Goal: Task Accomplishment & Management: Manage account settings

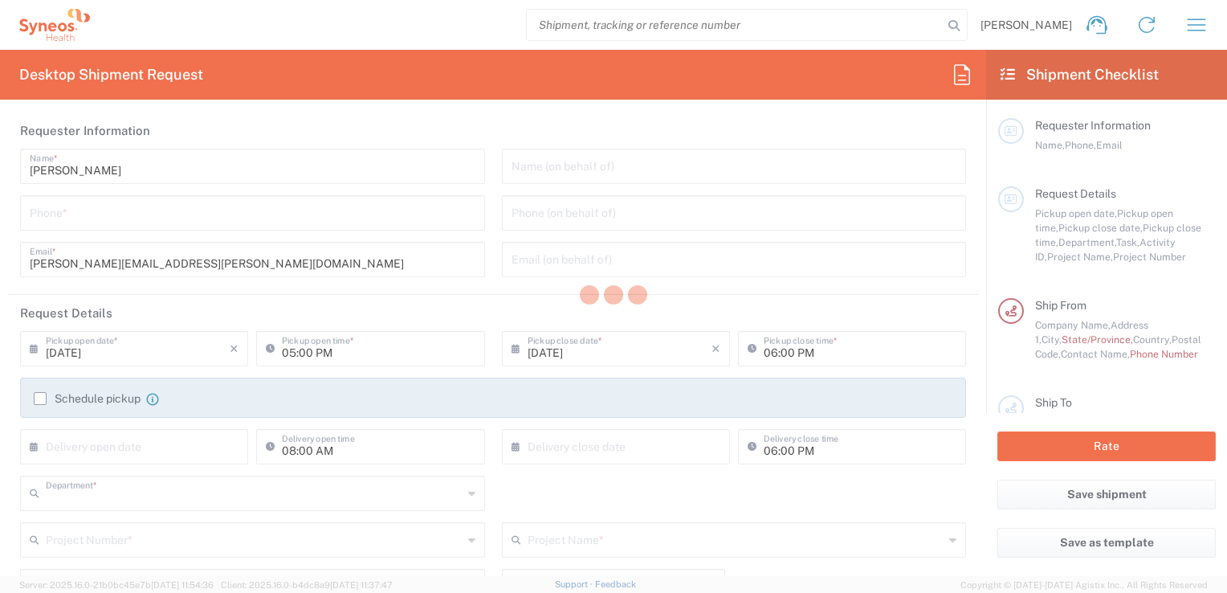
type input "3243"
type input "[GEOGRAPHIC_DATA]"
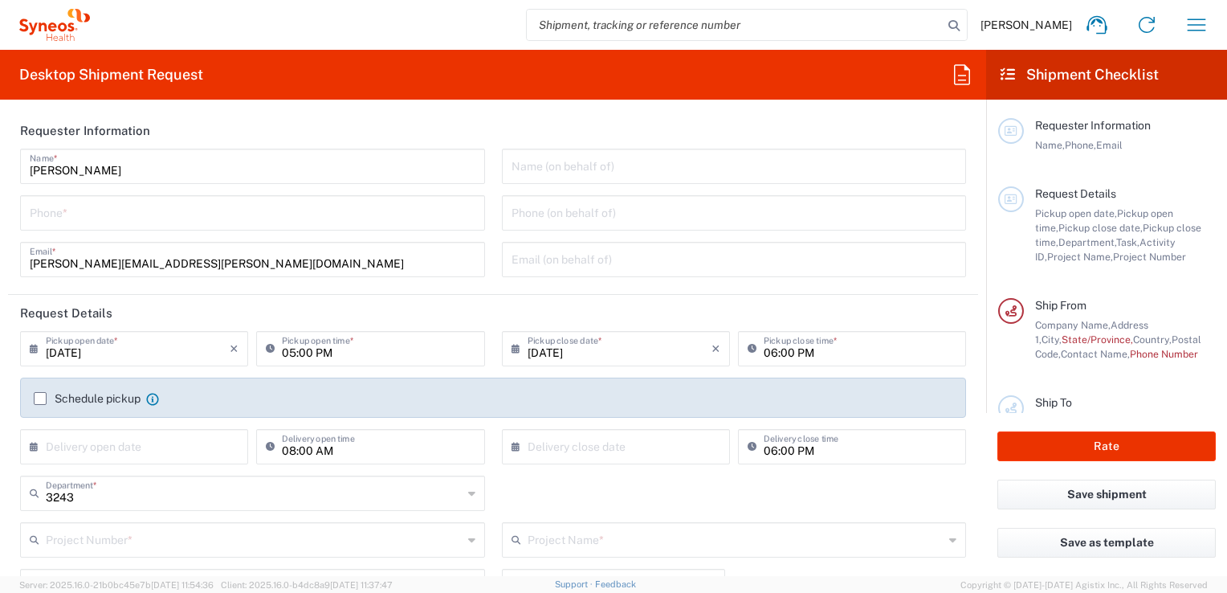
type input "INC Research Clin Svcs [GEOGRAPHIC_DATA]"
click at [1203, 26] on icon "button" at bounding box center [1197, 25] width 26 height 26
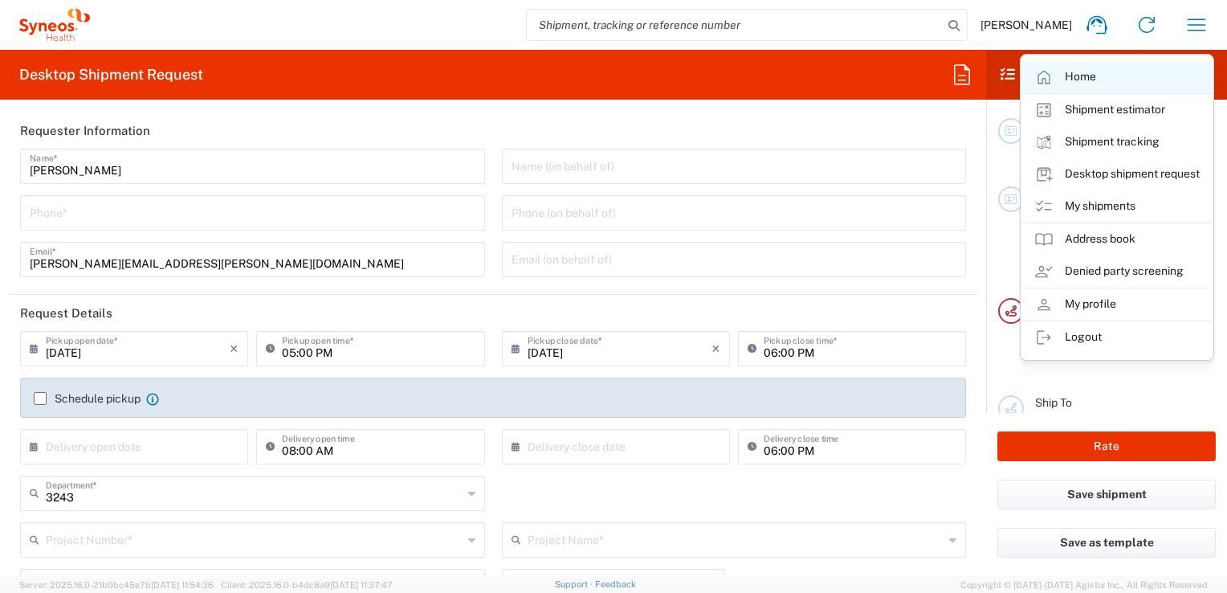
click at [1129, 69] on link "Home" at bounding box center [1117, 77] width 191 height 32
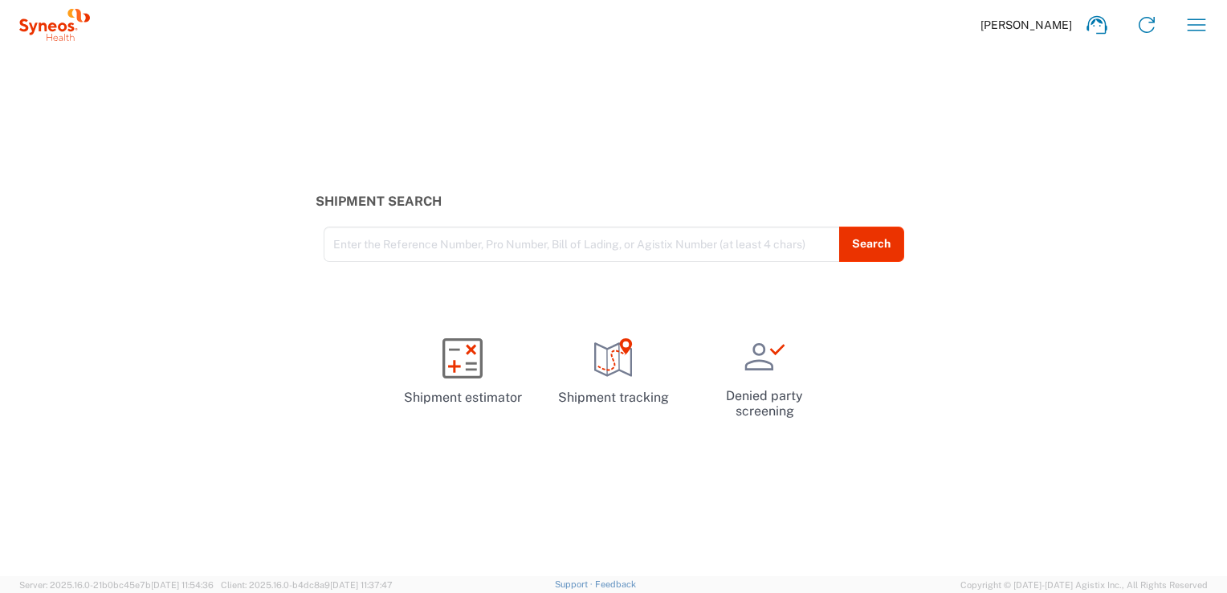
click at [1039, 31] on span "[PERSON_NAME]" at bounding box center [1027, 25] width 92 height 14
click at [49, 38] on icon at bounding box center [54, 25] width 71 height 32
click at [1210, 27] on button "button" at bounding box center [1197, 25] width 39 height 39
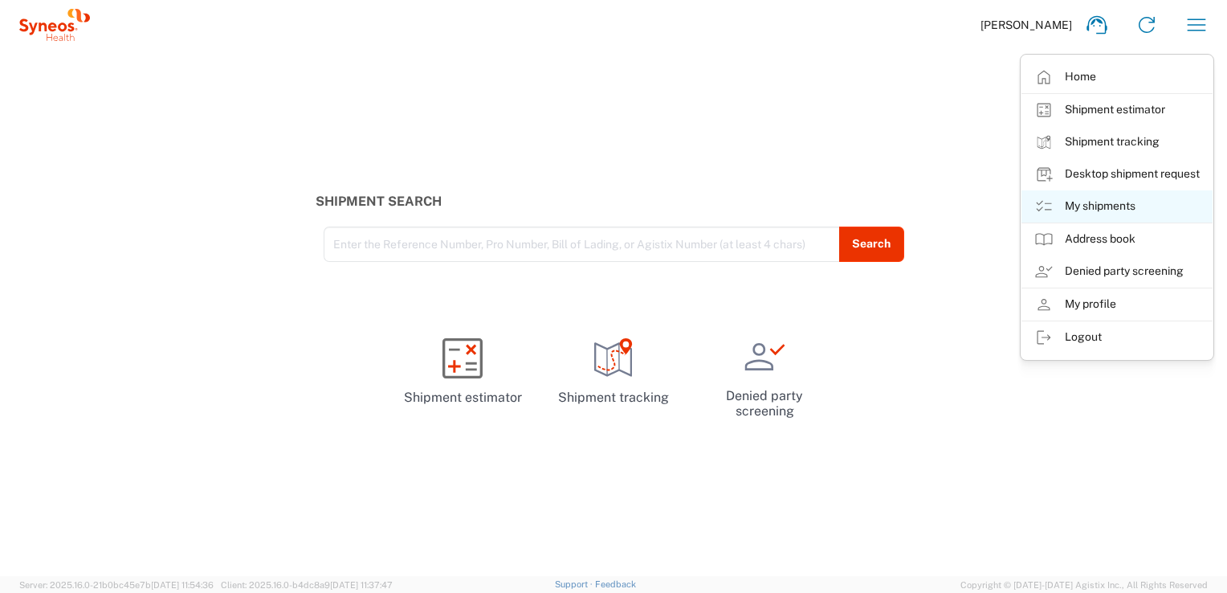
click at [1129, 207] on link "My shipments" at bounding box center [1117, 206] width 191 height 32
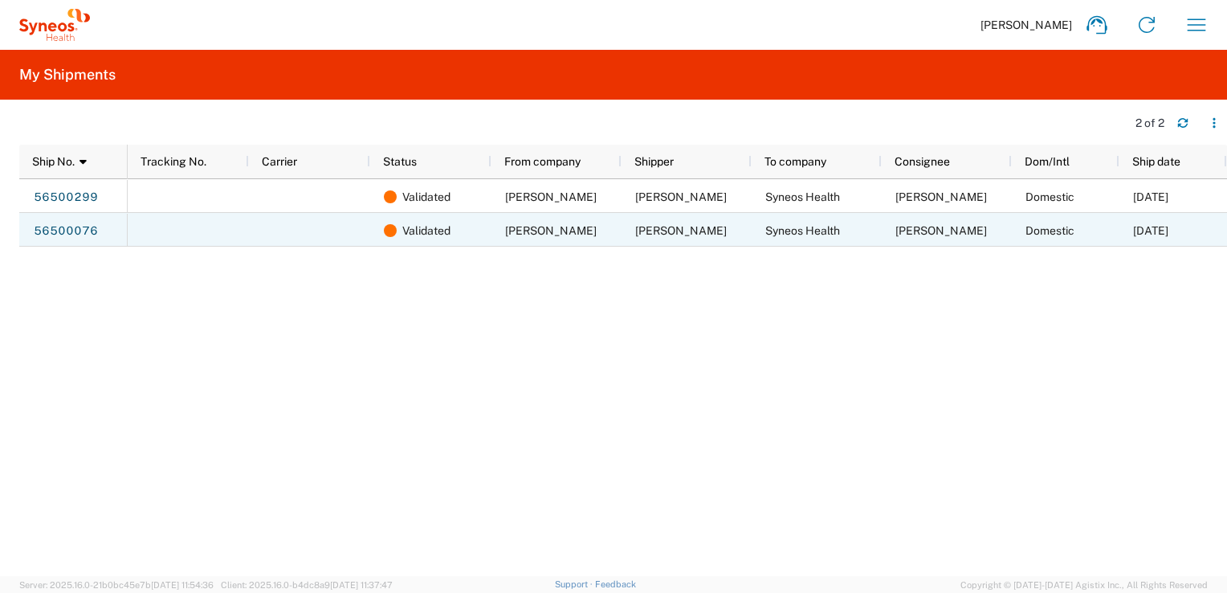
click at [1096, 234] on div "Domestic" at bounding box center [1066, 230] width 108 height 34
click at [1157, 233] on span "[DATE]" at bounding box center [1150, 230] width 35 height 13
click at [85, 232] on link "56500076" at bounding box center [66, 231] width 66 height 26
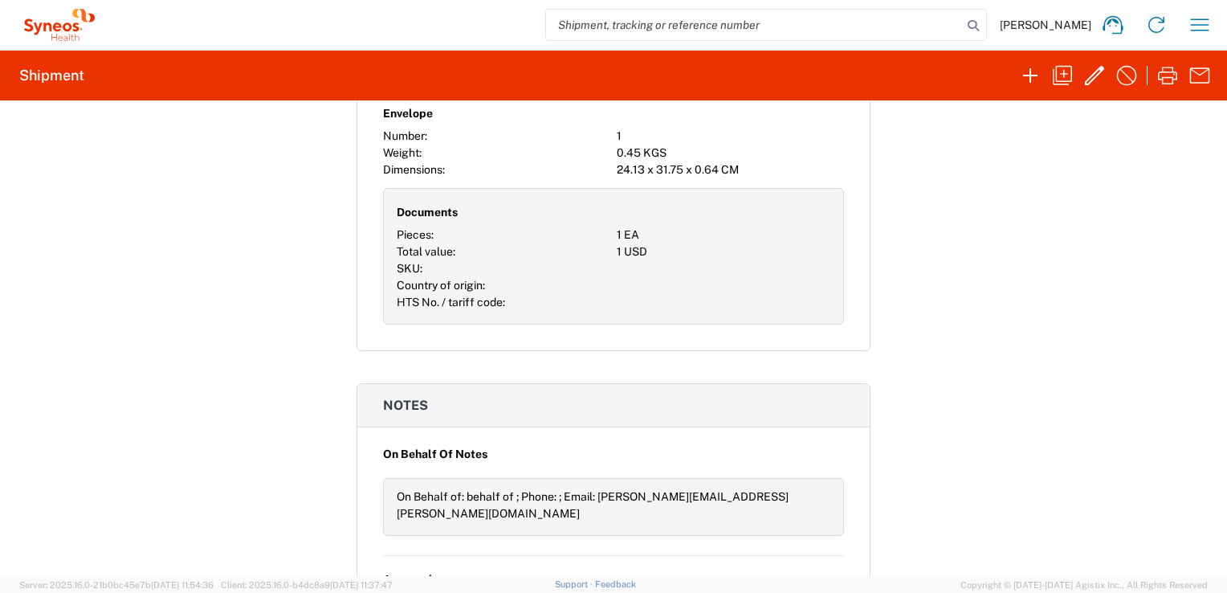
scroll to position [1124, 0]
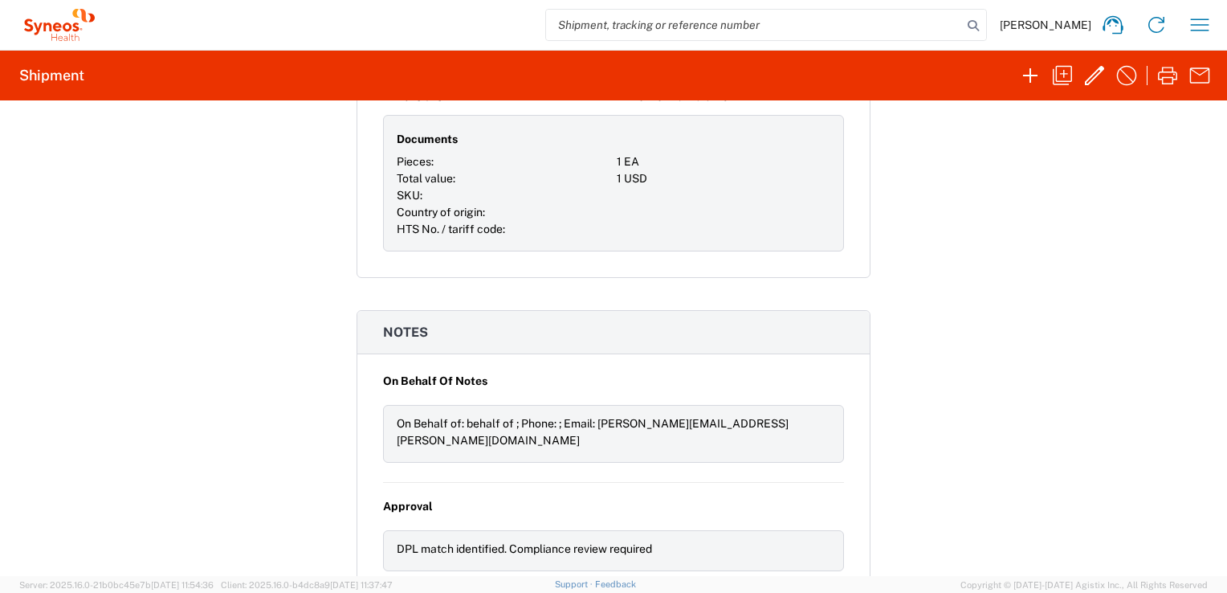
click at [604, 541] on div "DPL match identified. Compliance review required" at bounding box center [614, 549] width 434 height 17
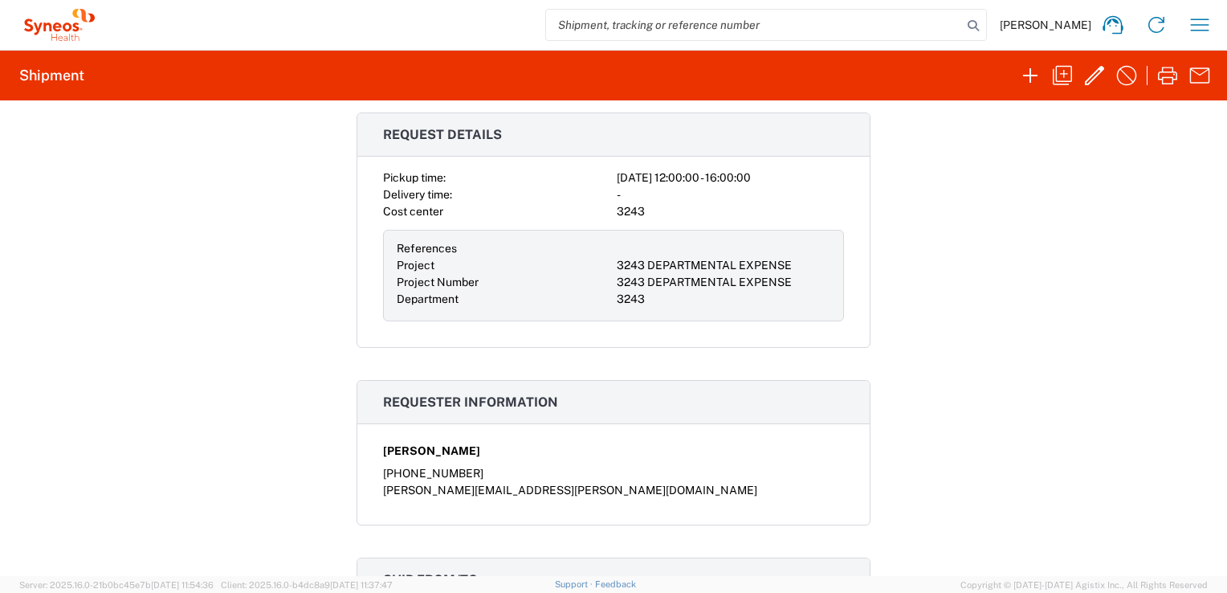
scroll to position [0, 0]
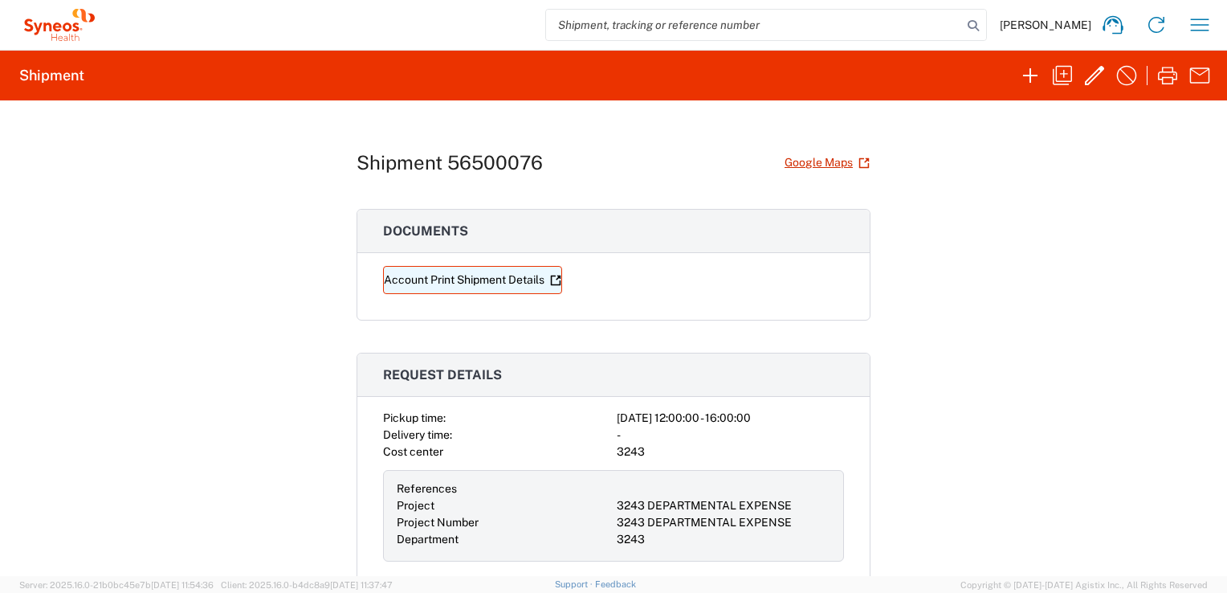
click at [504, 288] on link "Account Print Shipment Details" at bounding box center [472, 280] width 179 height 28
click at [70, 79] on h2 "Shipment" at bounding box center [51, 75] width 65 height 19
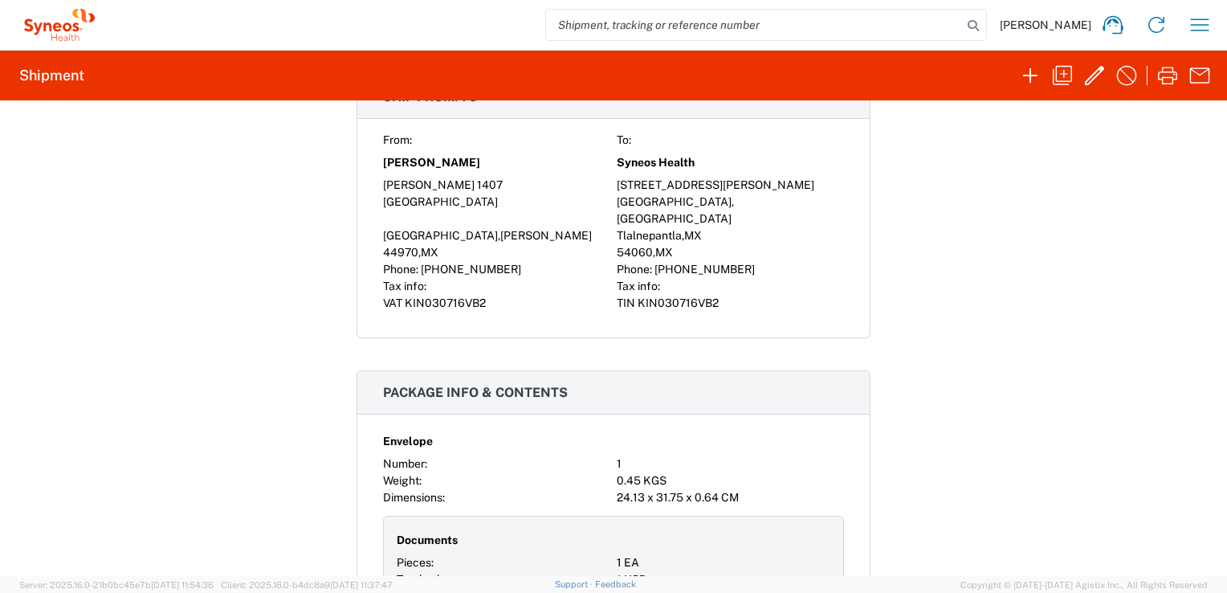
scroll to position [722, 0]
click at [1093, 72] on icon "button" at bounding box center [1095, 76] width 26 height 26
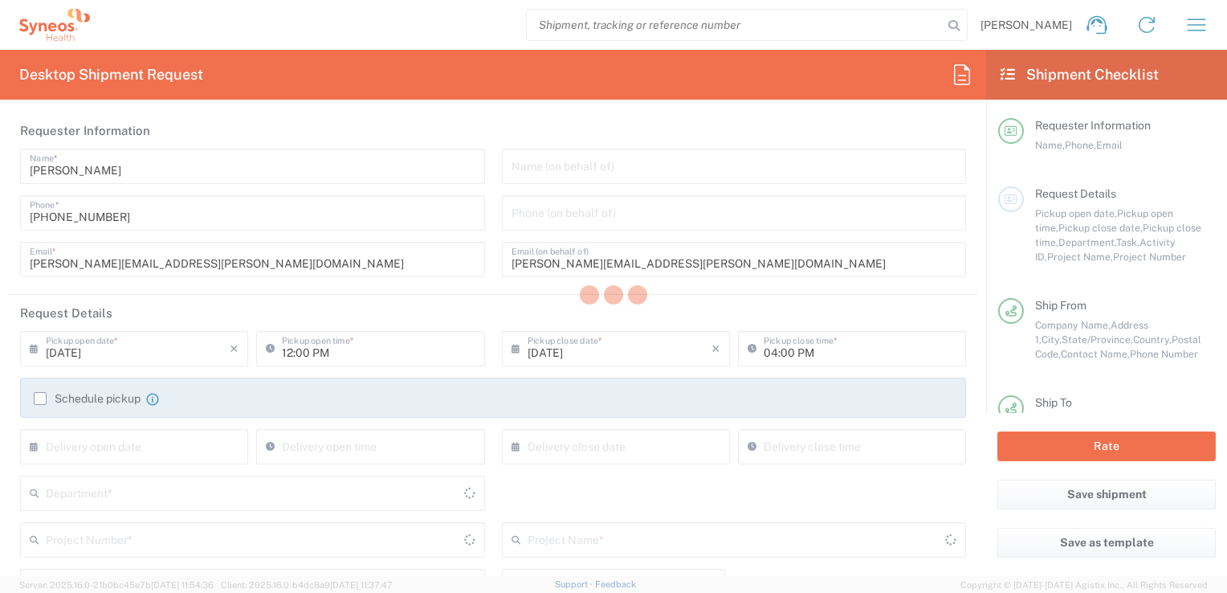
type input "3243"
type input "3243 DEPARTMENTAL EXPENSE"
type input "[GEOGRAPHIC_DATA]"
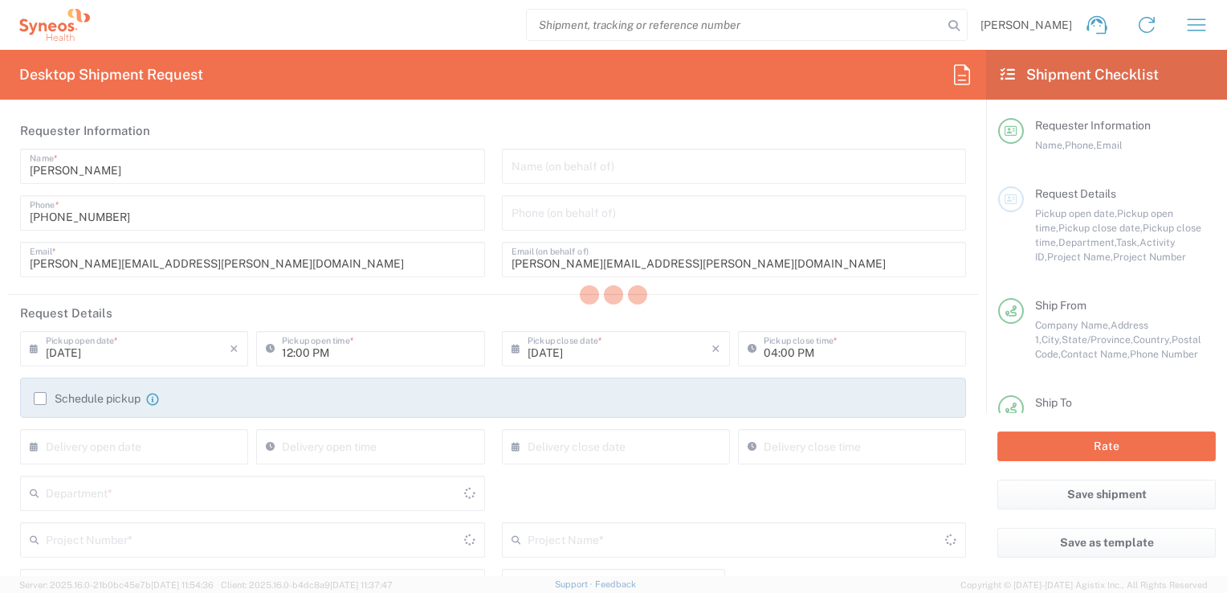
type input "Envelope"
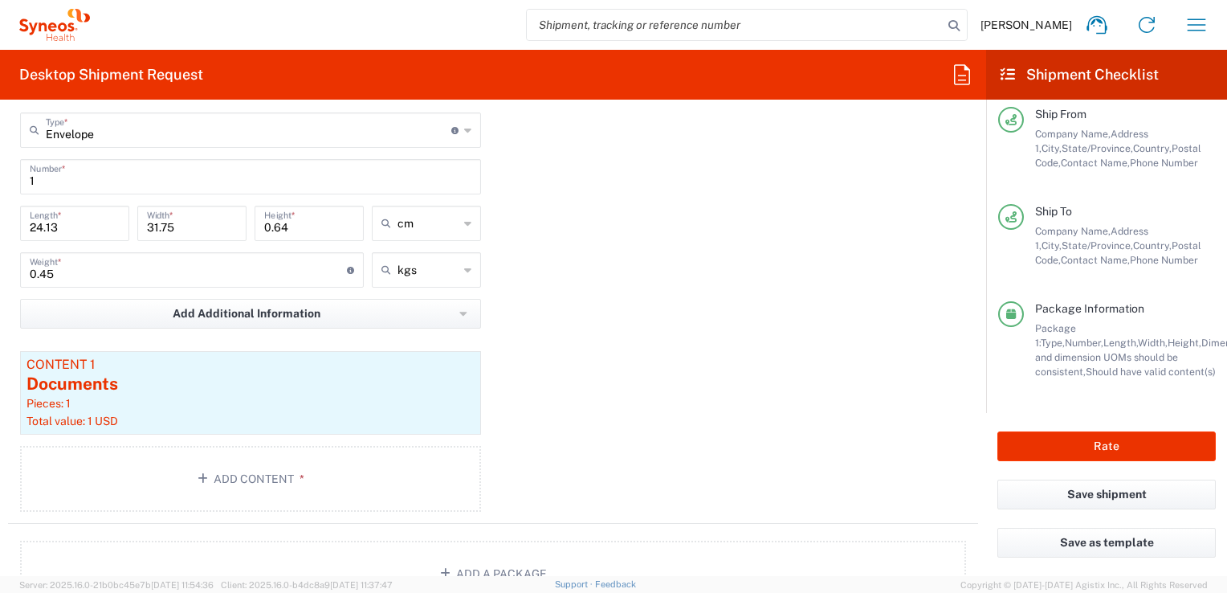
scroll to position [1526, 0]
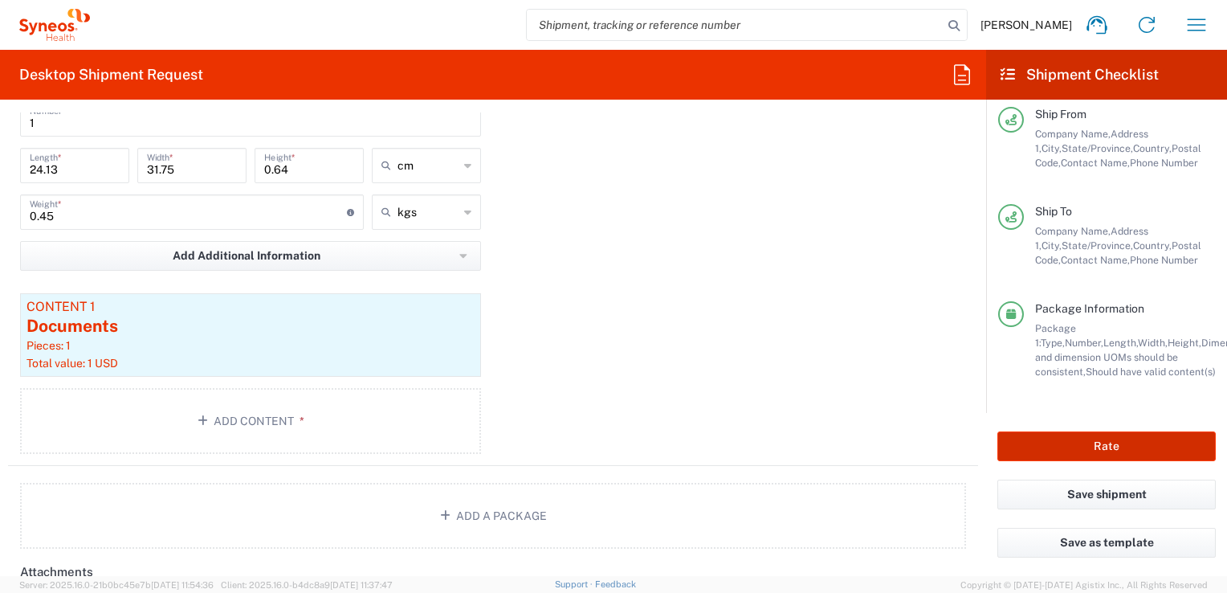
click at [1060, 453] on button "Rate" at bounding box center [1107, 446] width 218 height 30
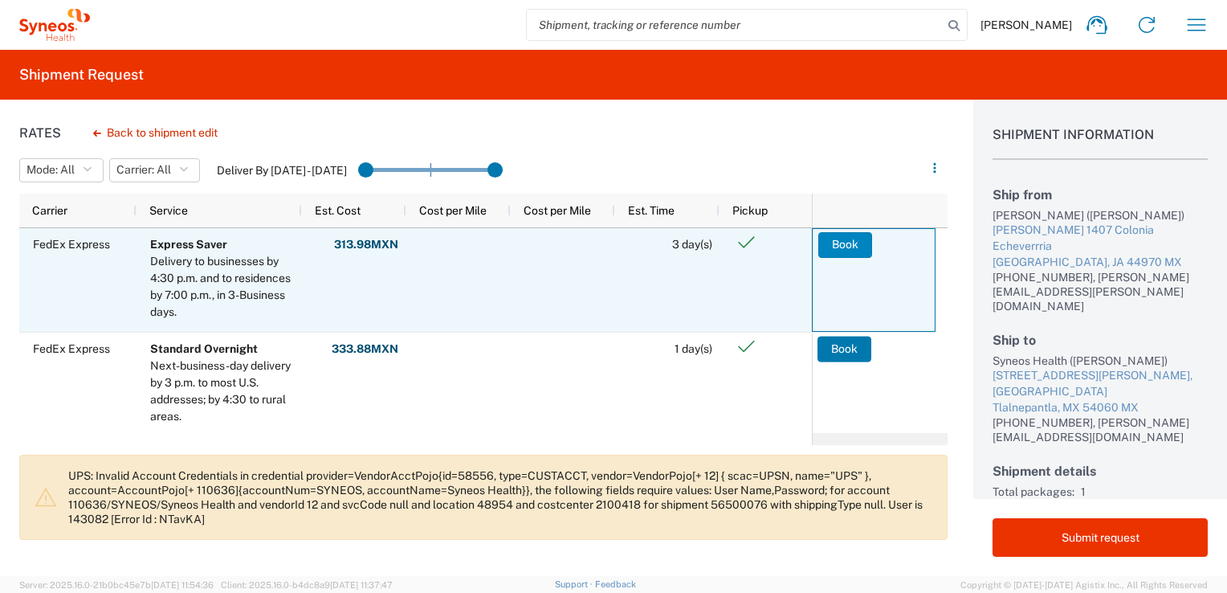
click at [851, 248] on button "Book" at bounding box center [846, 245] width 54 height 26
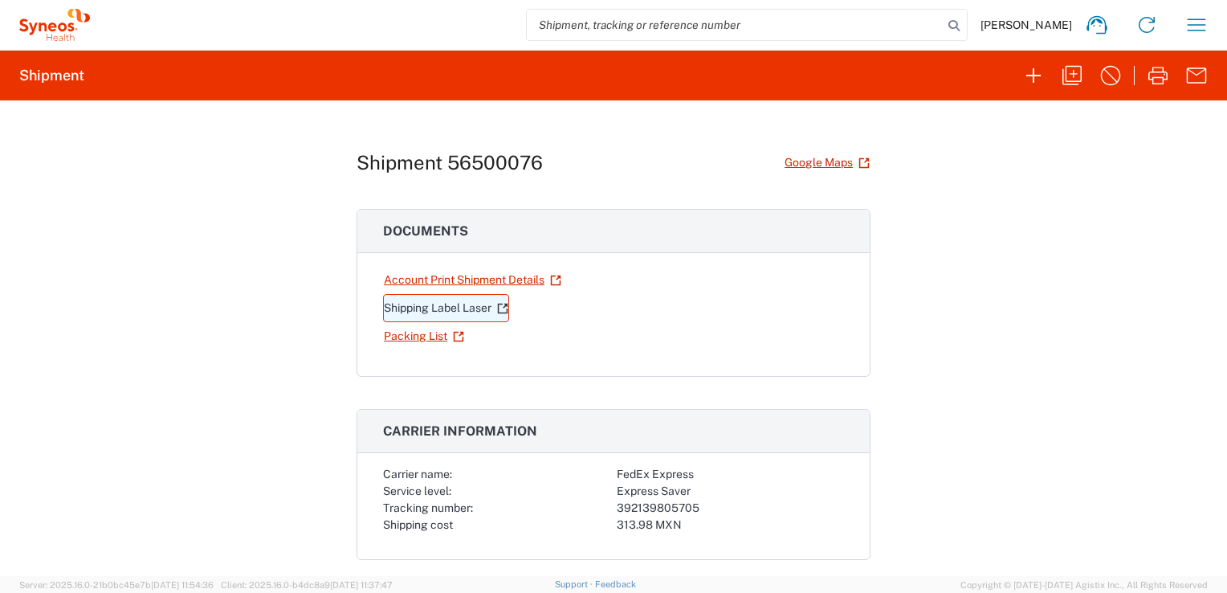
click at [445, 310] on link "Shipping Label Laser" at bounding box center [446, 308] width 126 height 28
click at [88, 80] on agx-form-header "Shipment" at bounding box center [613, 76] width 1227 height 50
click at [61, 81] on h2 "Shipment" at bounding box center [51, 75] width 65 height 19
click at [1201, 32] on icon "button" at bounding box center [1197, 25] width 26 height 26
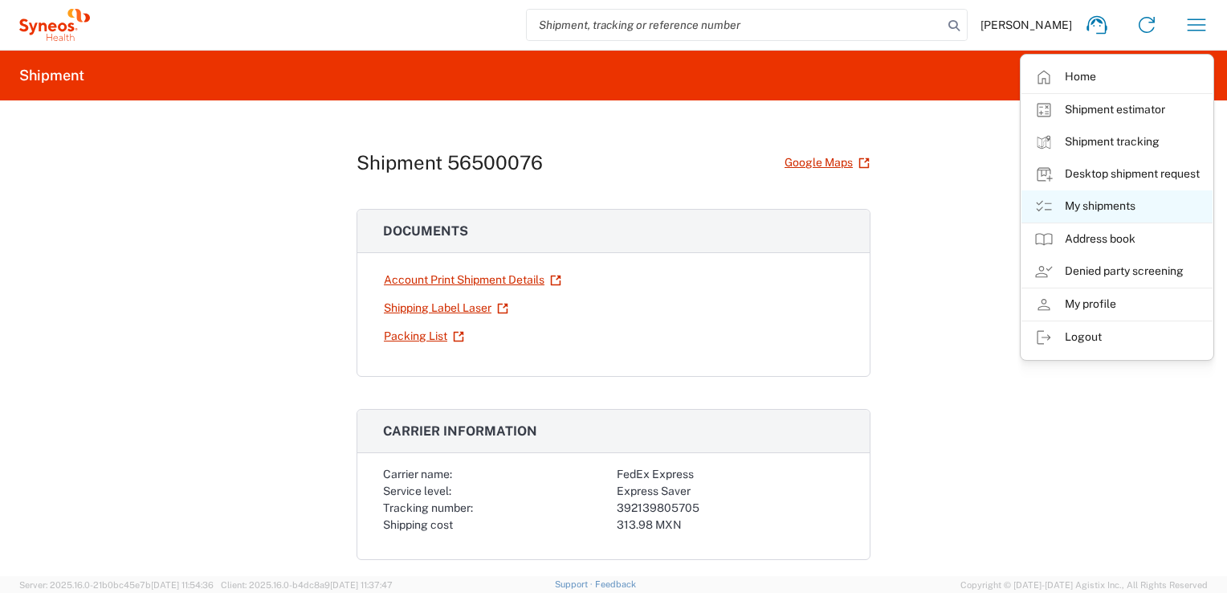
click at [1141, 210] on link "My shipments" at bounding box center [1117, 206] width 191 height 32
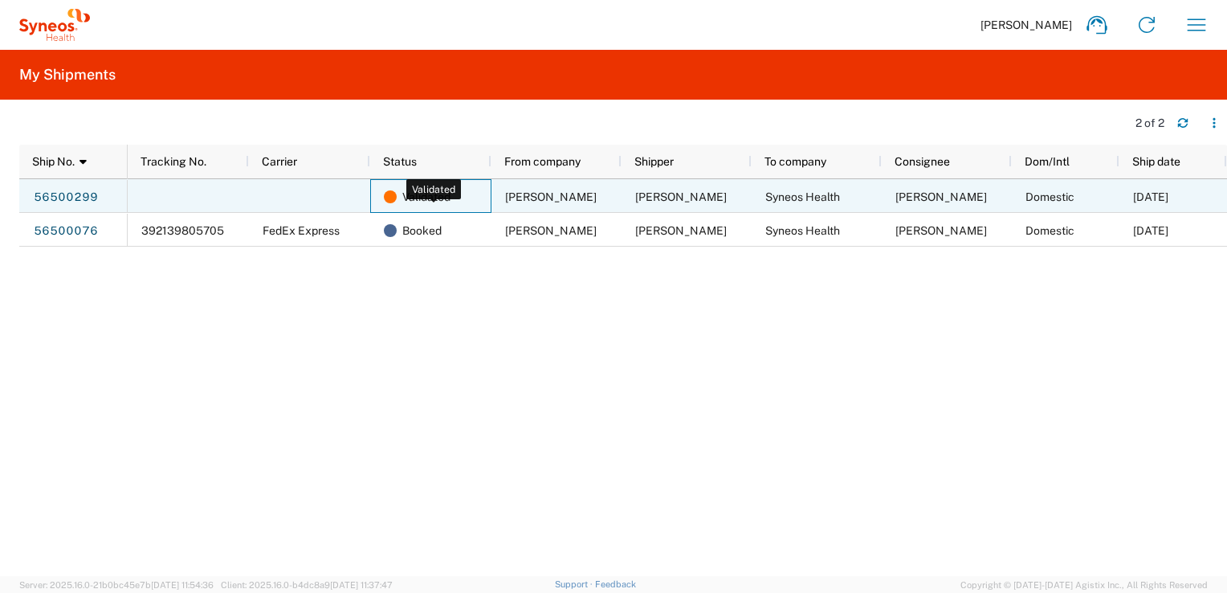
drag, startPoint x: 447, startPoint y: 199, endPoint x: 893, endPoint y: 352, distance: 472.0
click at [893, 352] on div "Validated [PERSON_NAME] [PERSON_NAME] Syneos Health [PERSON_NAME] Domestic [DAT…" at bounding box center [678, 377] width 1100 height 397
click at [102, 202] on div "56500299" at bounding box center [73, 196] width 108 height 34
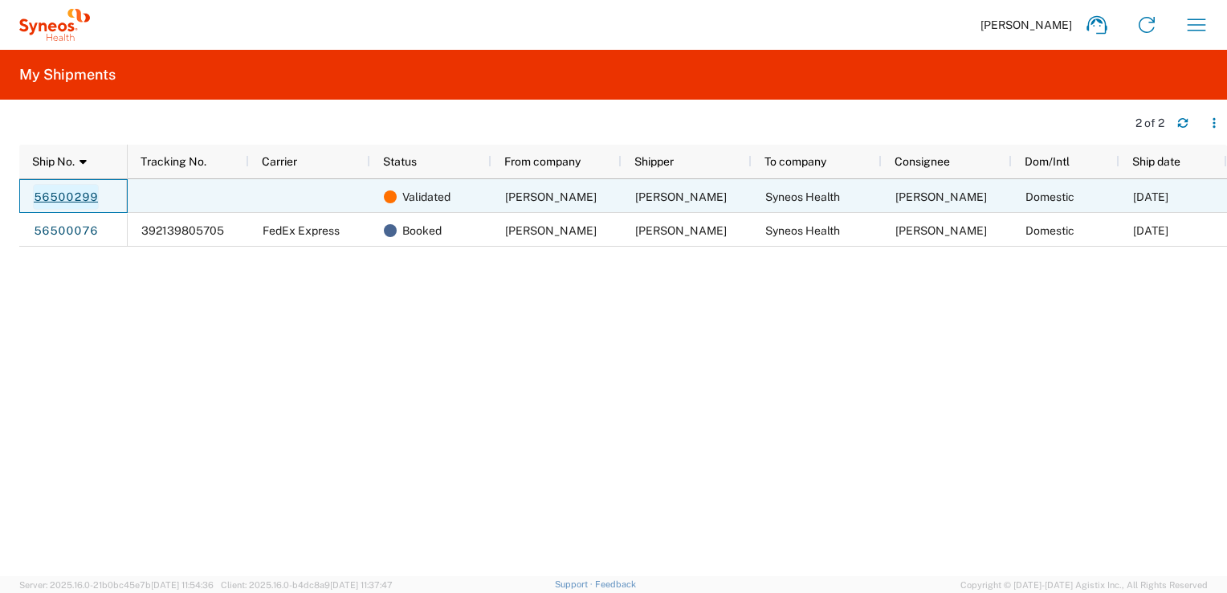
click at [79, 196] on link "56500299" at bounding box center [66, 197] width 66 height 26
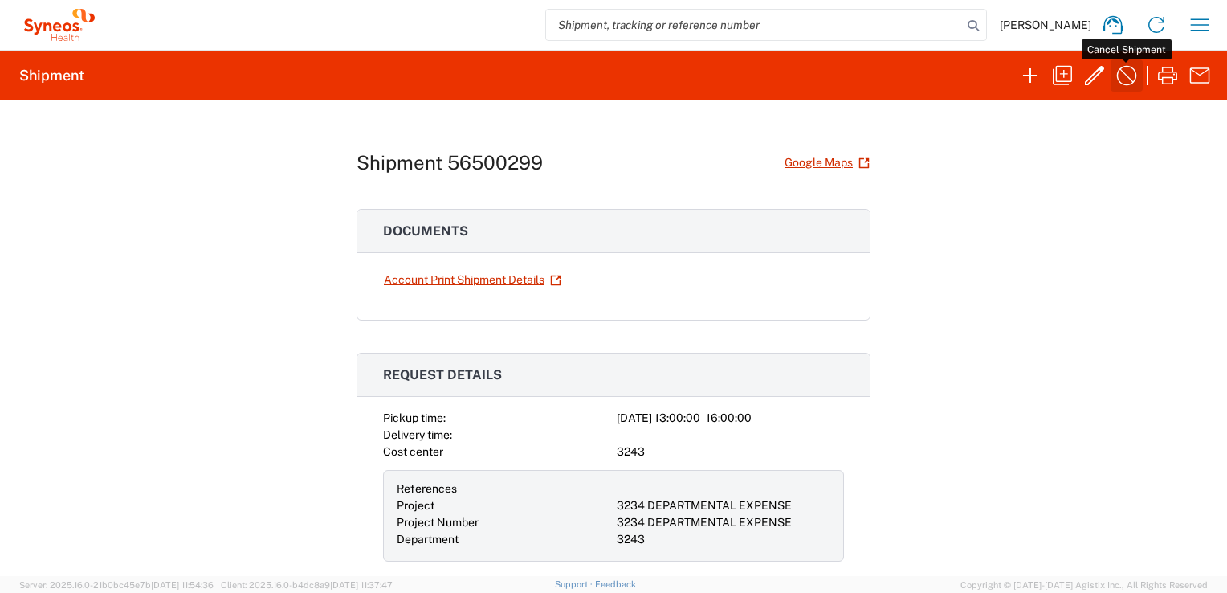
click at [1134, 78] on icon "button" at bounding box center [1127, 76] width 26 height 26
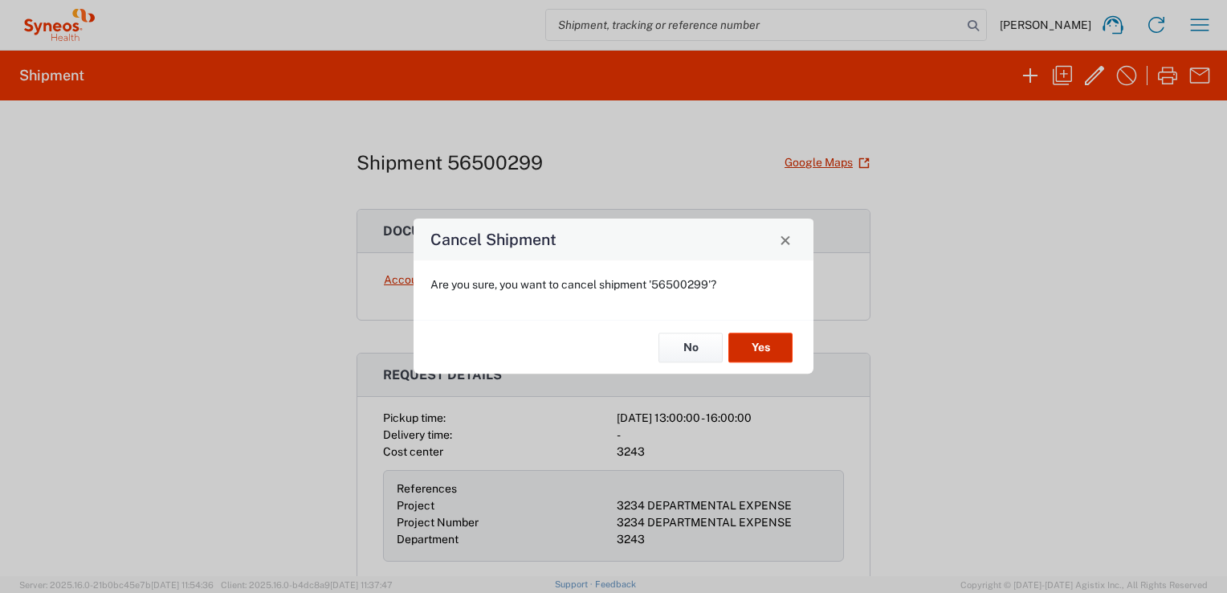
click at [753, 345] on button "Yes" at bounding box center [761, 348] width 64 height 30
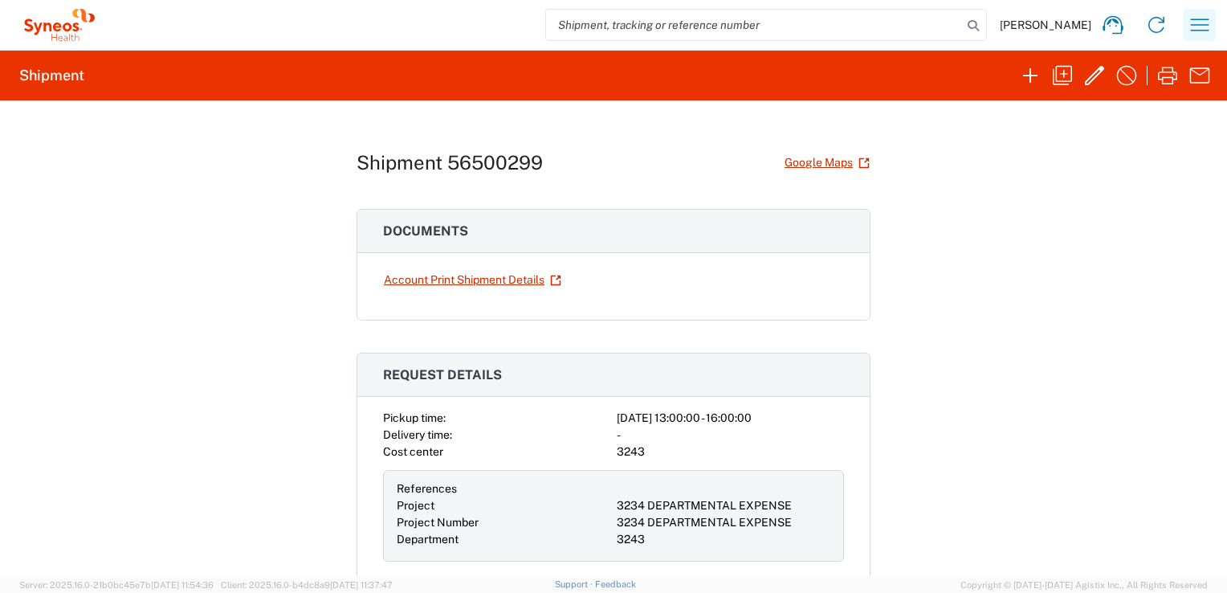
click at [1195, 27] on icon "button" at bounding box center [1200, 25] width 26 height 26
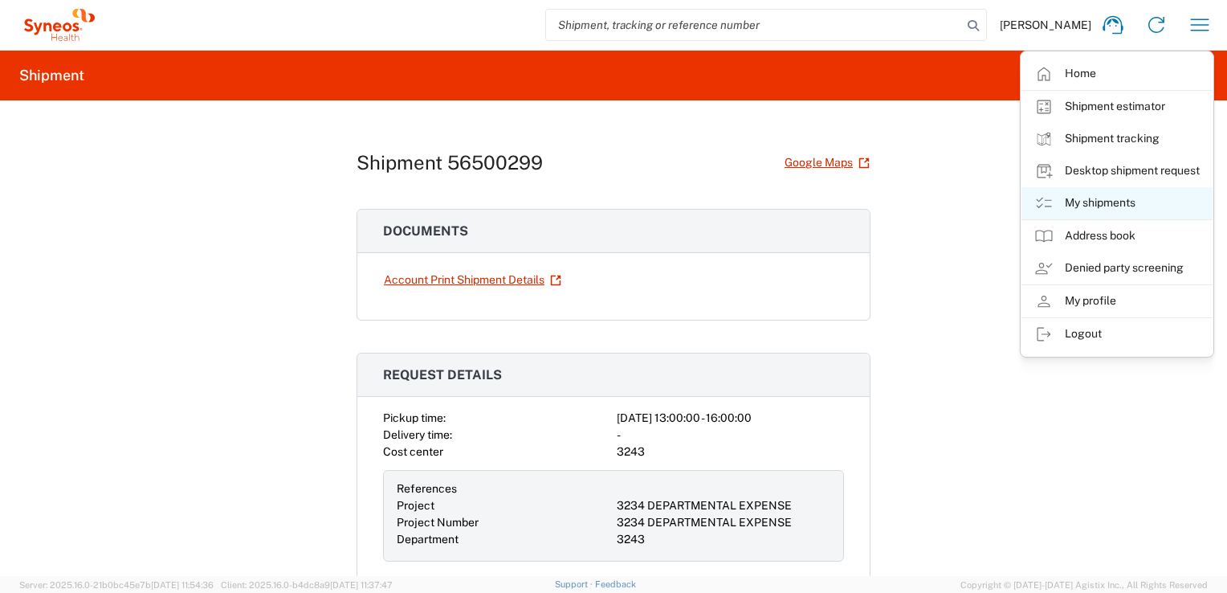
click at [1134, 206] on link "My shipments" at bounding box center [1117, 203] width 191 height 32
